Goal: Obtain resource: Download file/media

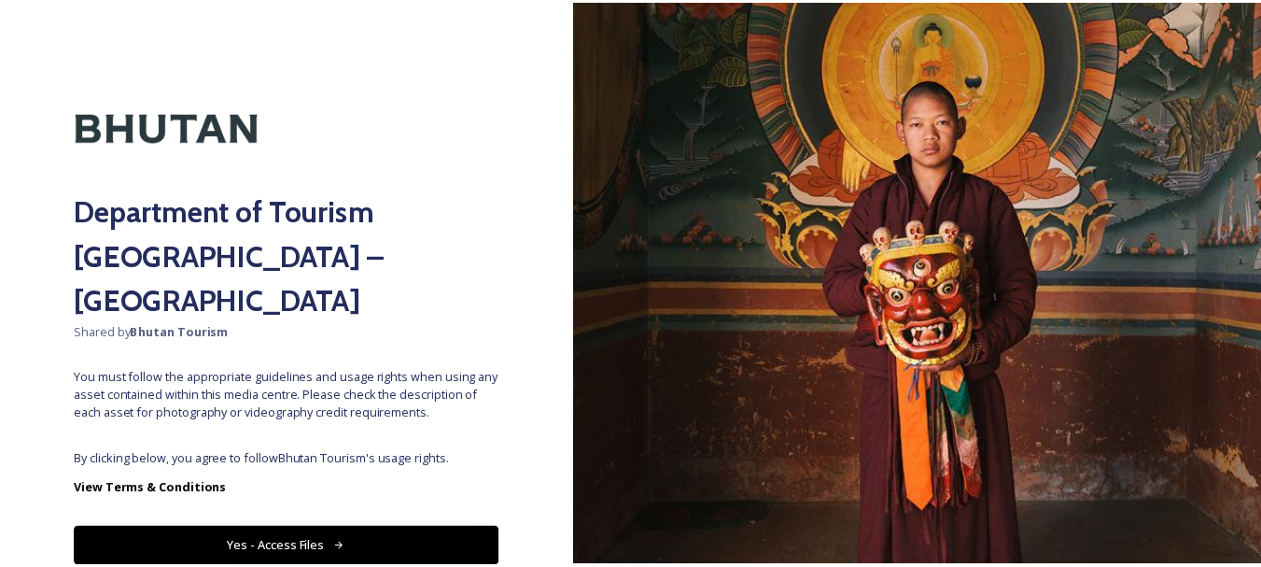
scroll to position [46, 0]
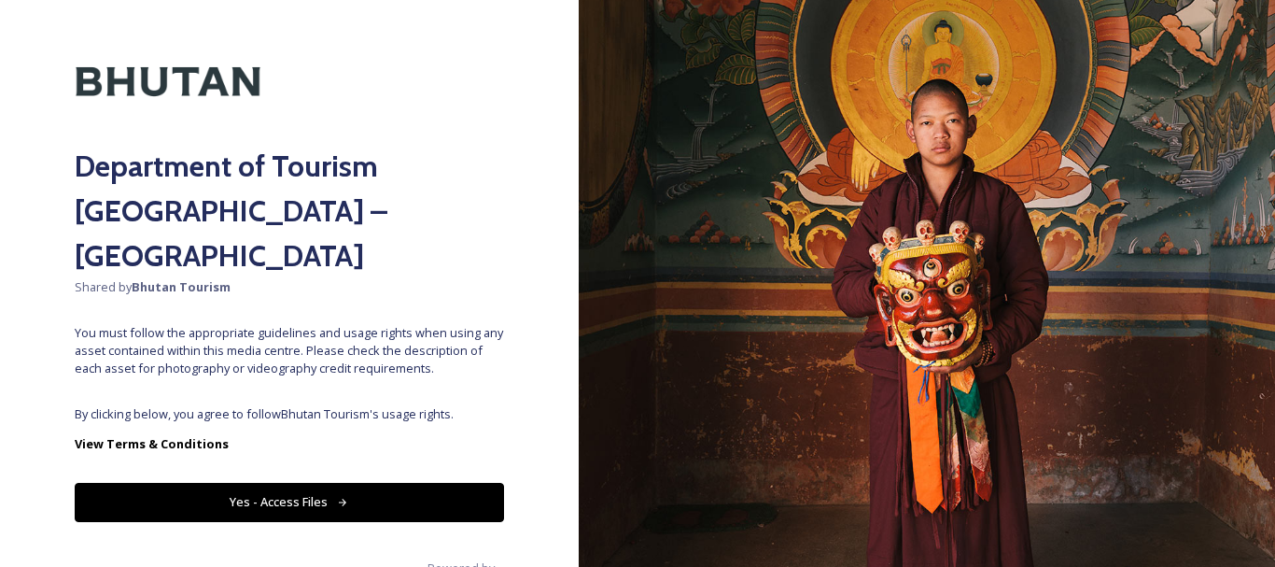
click at [430, 483] on button "Yes - Access Files" at bounding box center [289, 502] width 429 height 38
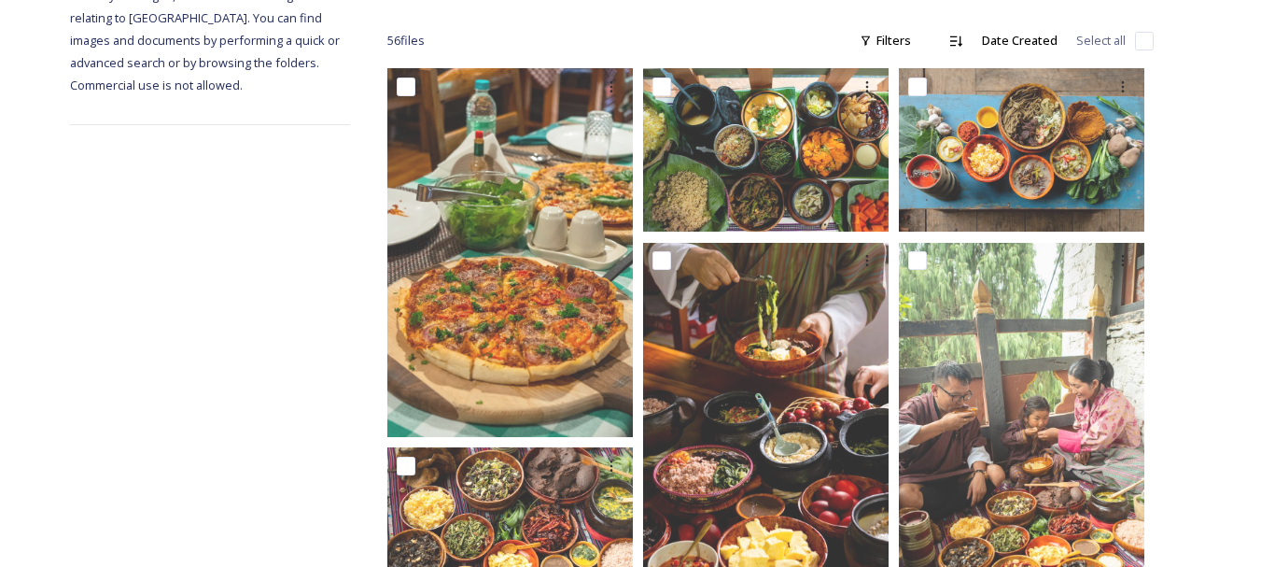
scroll to position [0, 0]
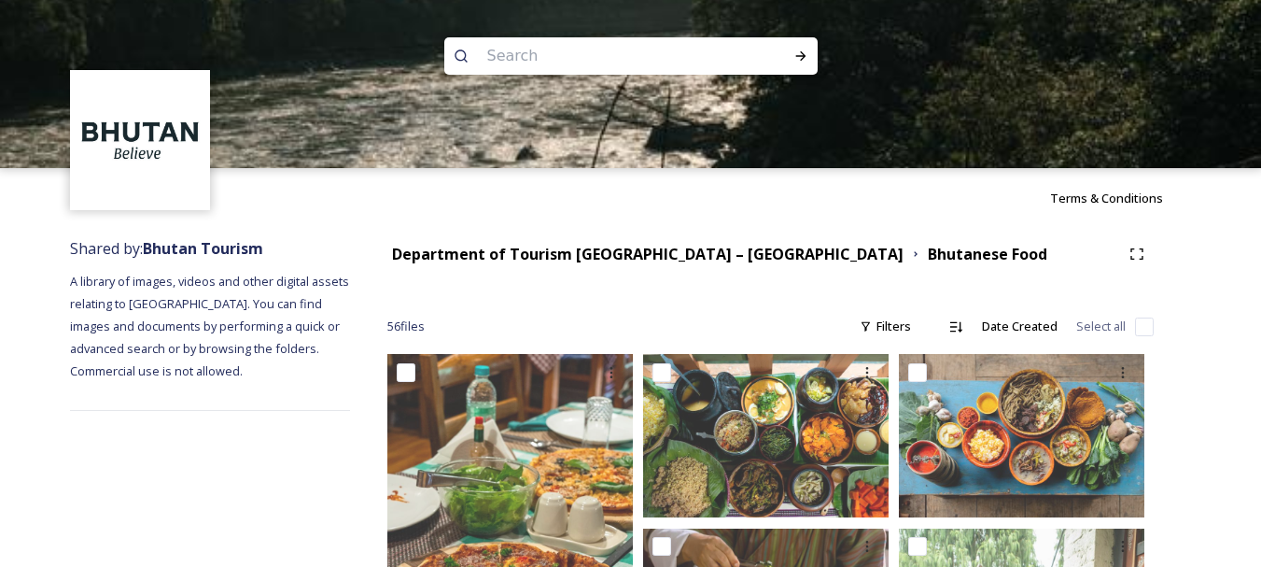
click at [670, 64] on input at bounding box center [606, 55] width 256 height 41
type input "mask dance"
click at [806, 52] on icon at bounding box center [800, 56] width 15 height 15
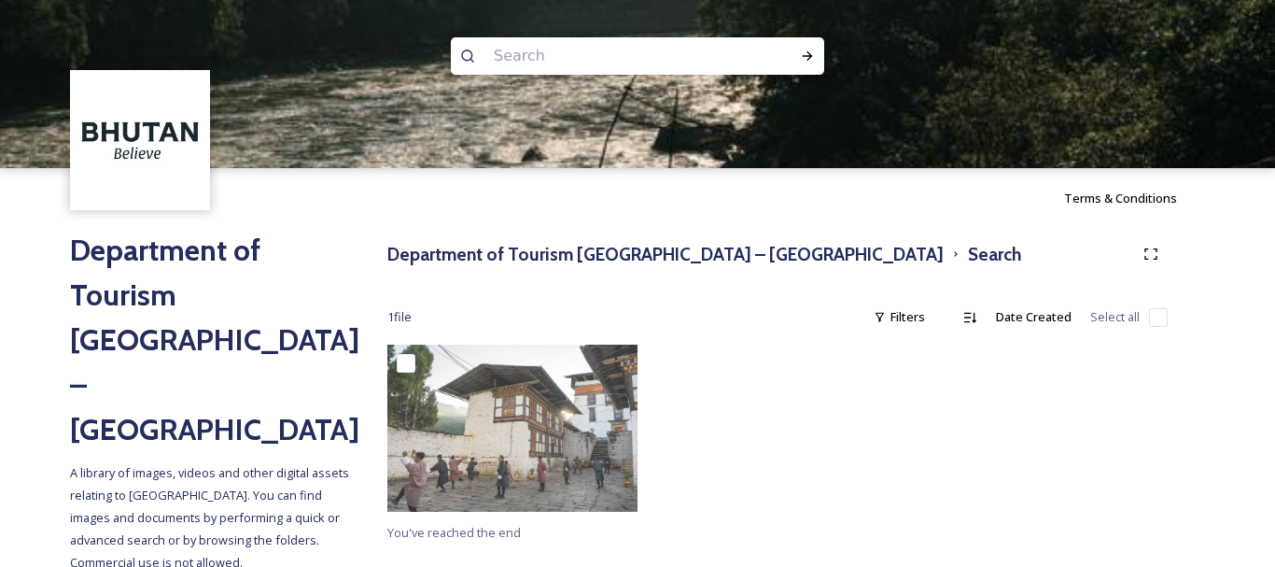
click at [684, 69] on input at bounding box center [612, 55] width 256 height 41
type input "[GEOGRAPHIC_DATA]"
type input "\"
click at [810, 51] on icon at bounding box center [807, 56] width 15 height 15
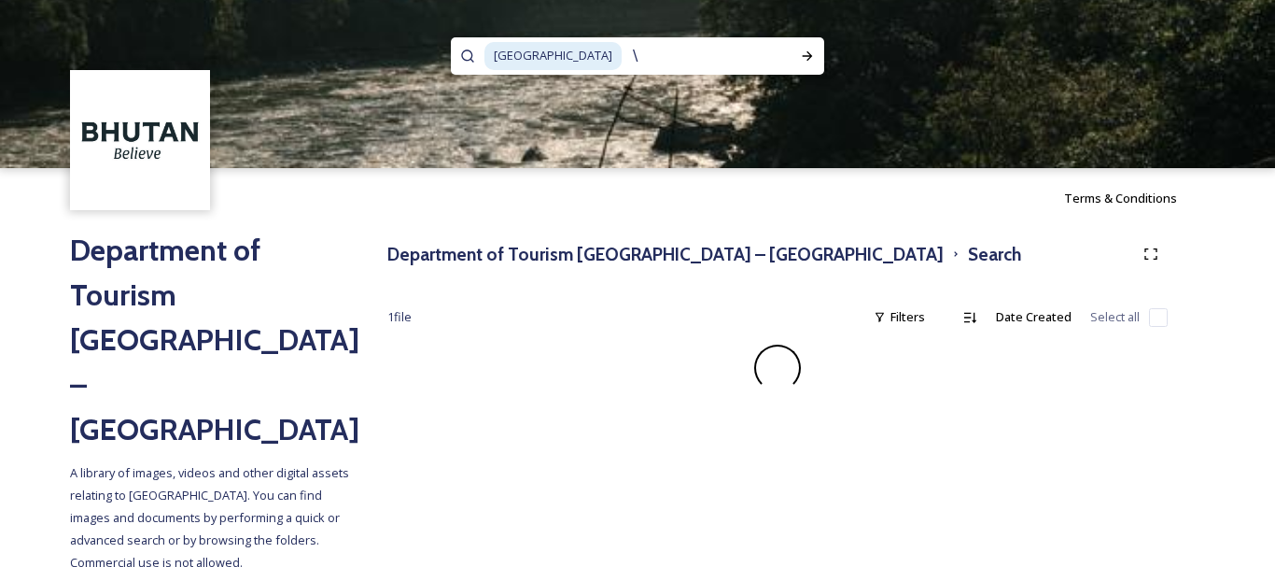
click at [624, 47] on input "\" at bounding box center [707, 55] width 167 height 41
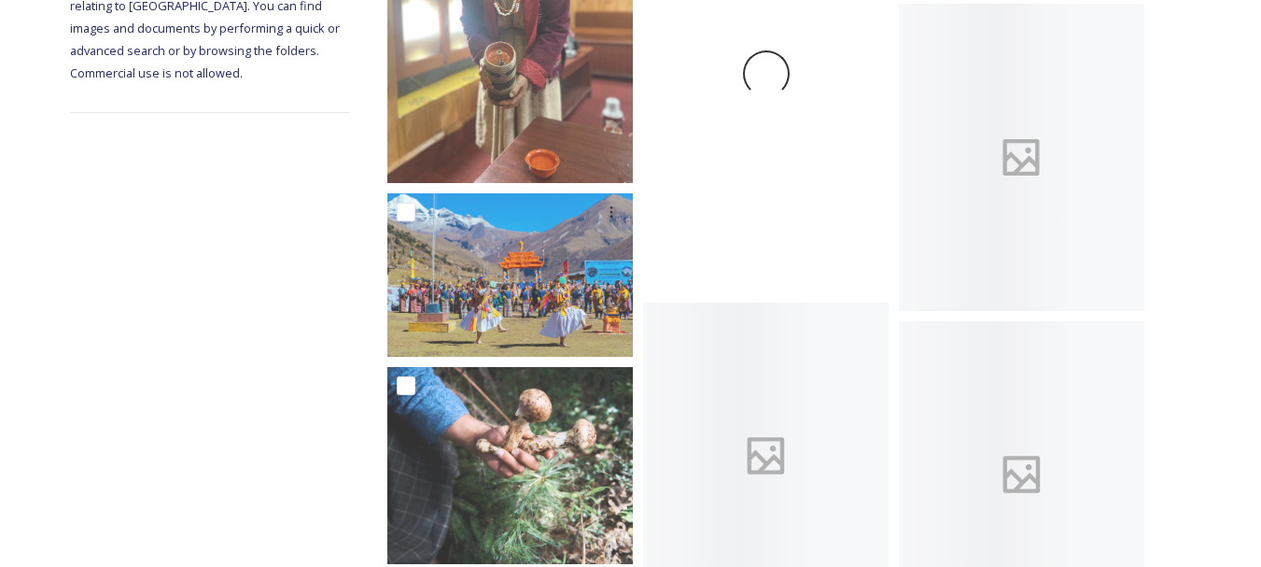
scroll to position [494, 0]
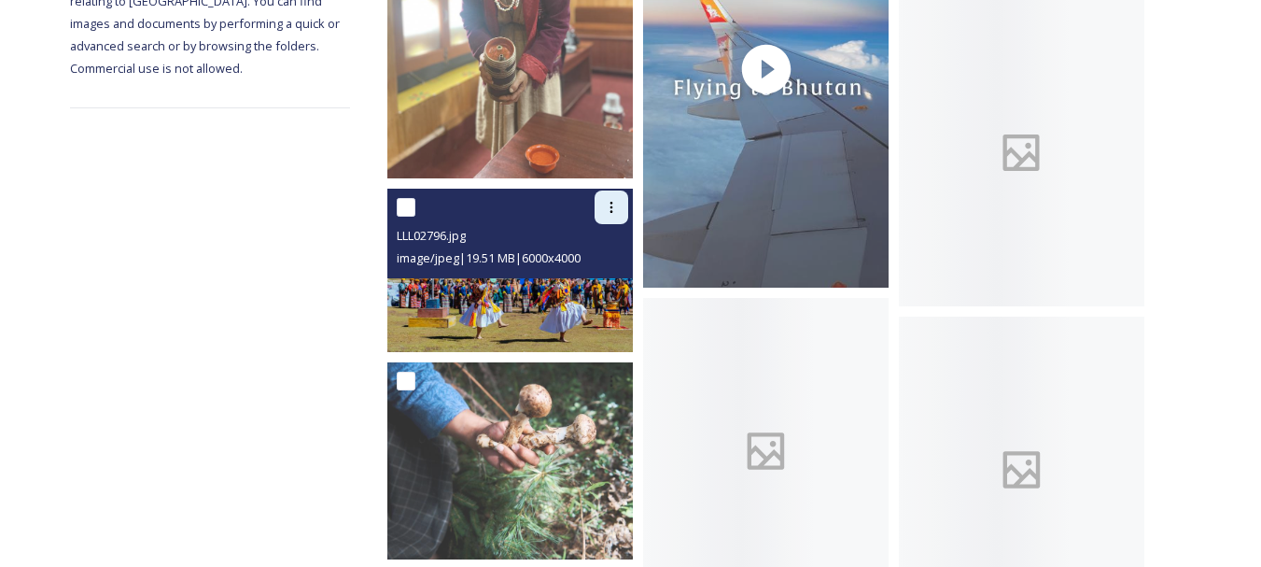
click at [610, 210] on icon at bounding box center [611, 207] width 15 height 15
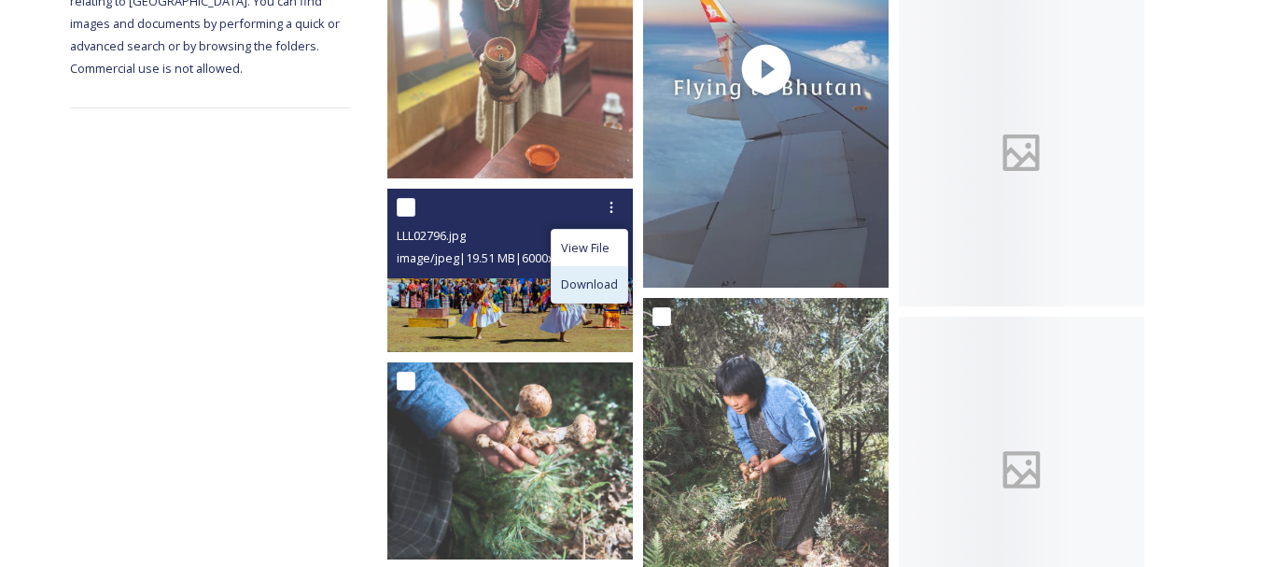
click at [608, 276] on span "Download" at bounding box center [589, 284] width 57 height 18
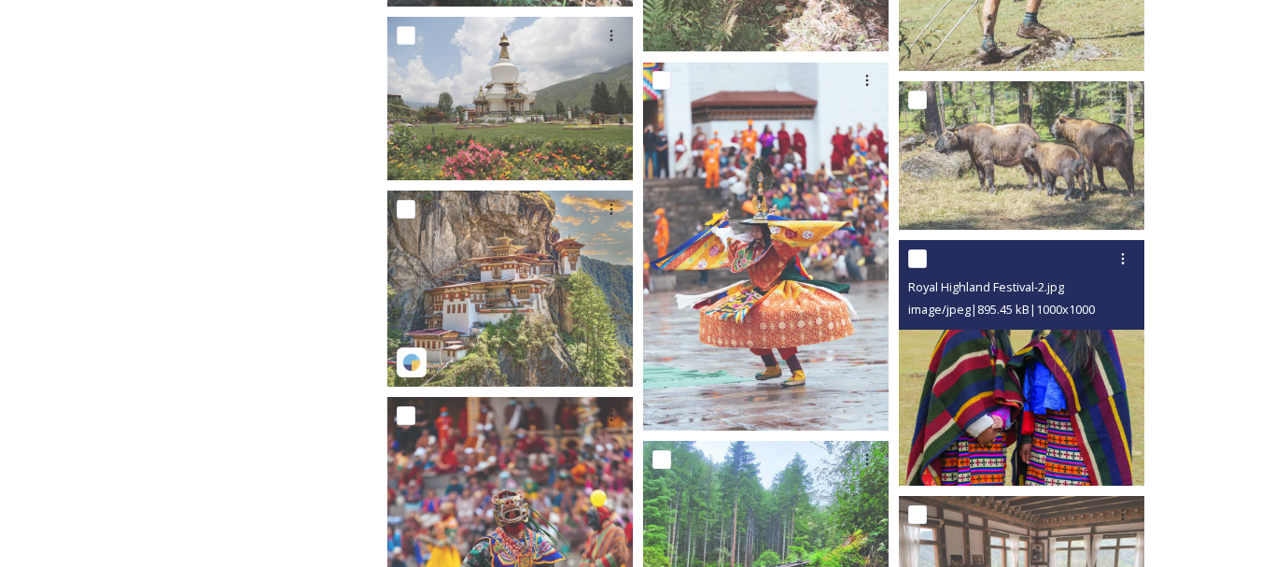
scroll to position [1047, 0]
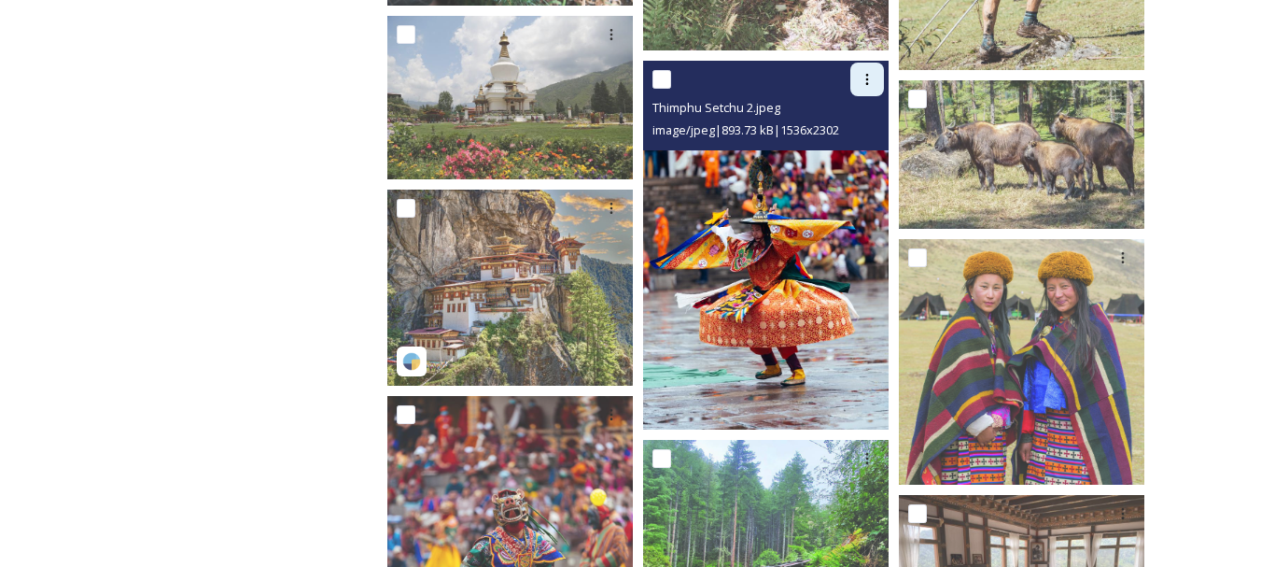
click at [869, 77] on icon at bounding box center [867, 79] width 15 height 15
click at [858, 157] on span "Download" at bounding box center [845, 157] width 57 height 18
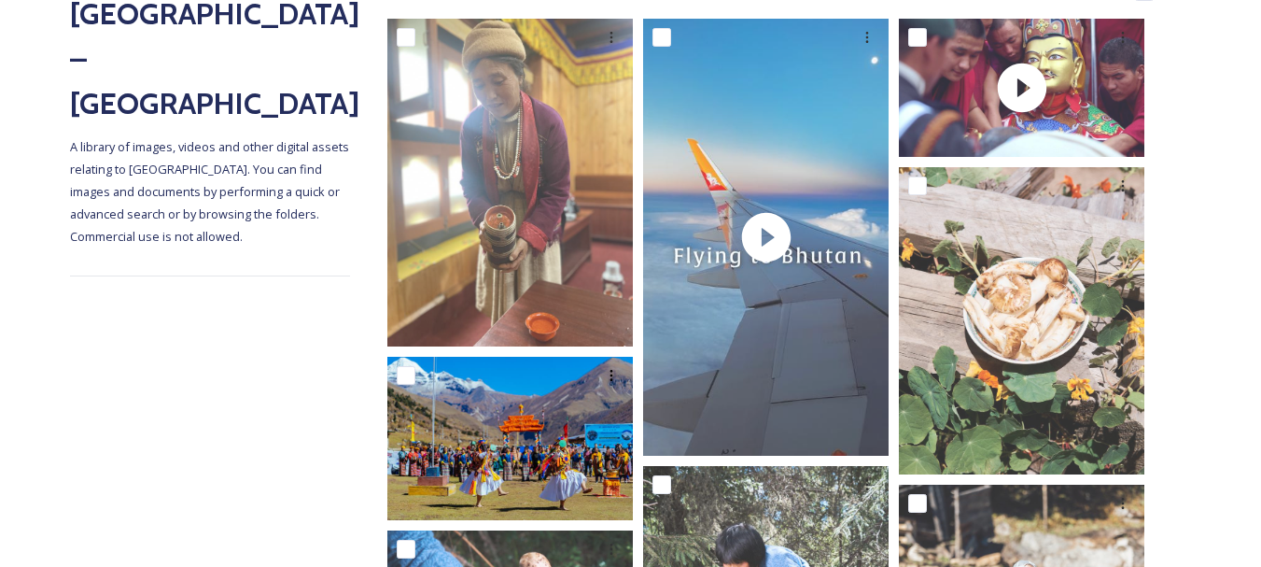
scroll to position [158, 0]
